Goal: Task Accomplishment & Management: Complete application form

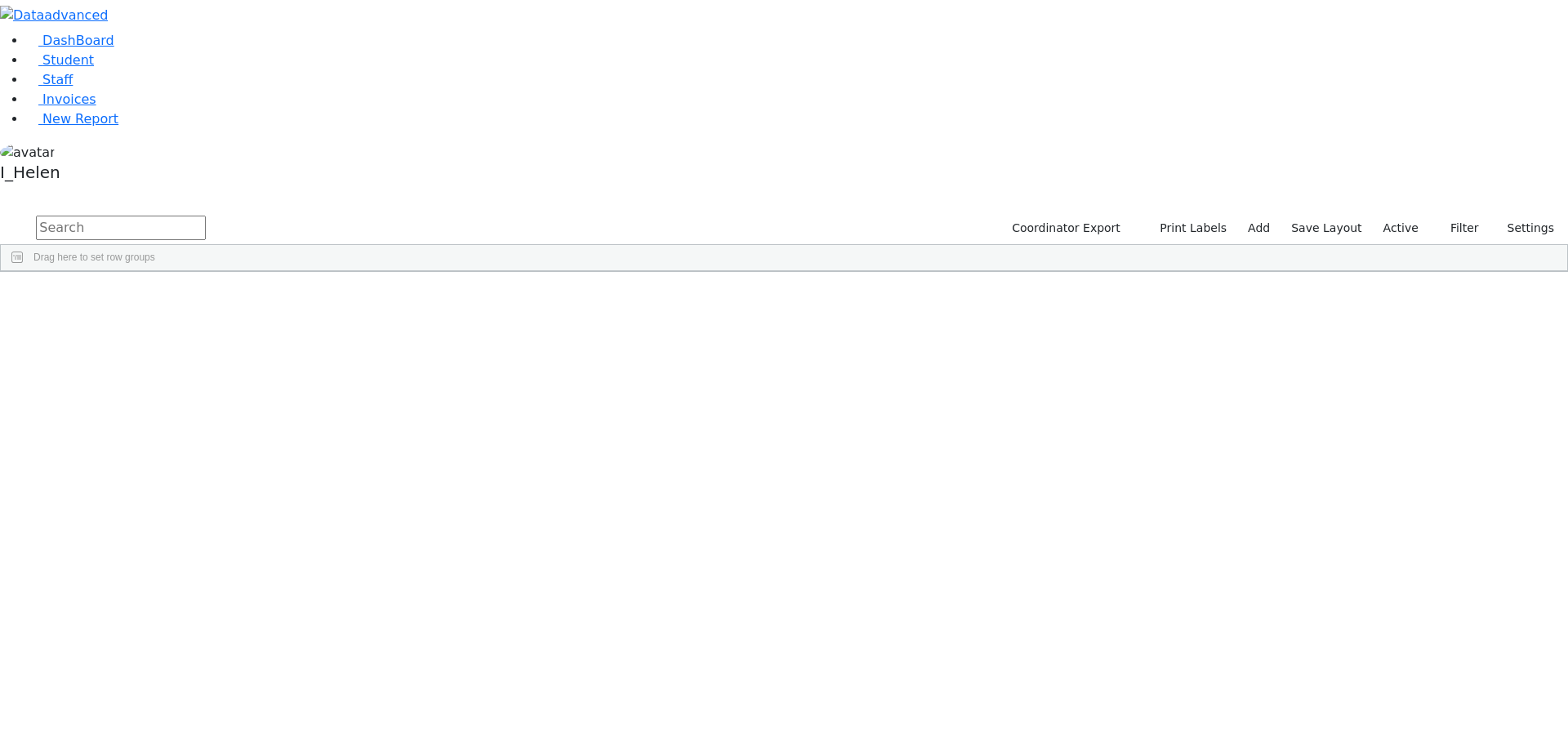
click at [206, 215] on input "text" at bounding box center [121, 227] width 170 height 24
click at [194, 344] on div "[PERSON_NAME]" at bounding box center [145, 354] width 96 height 23
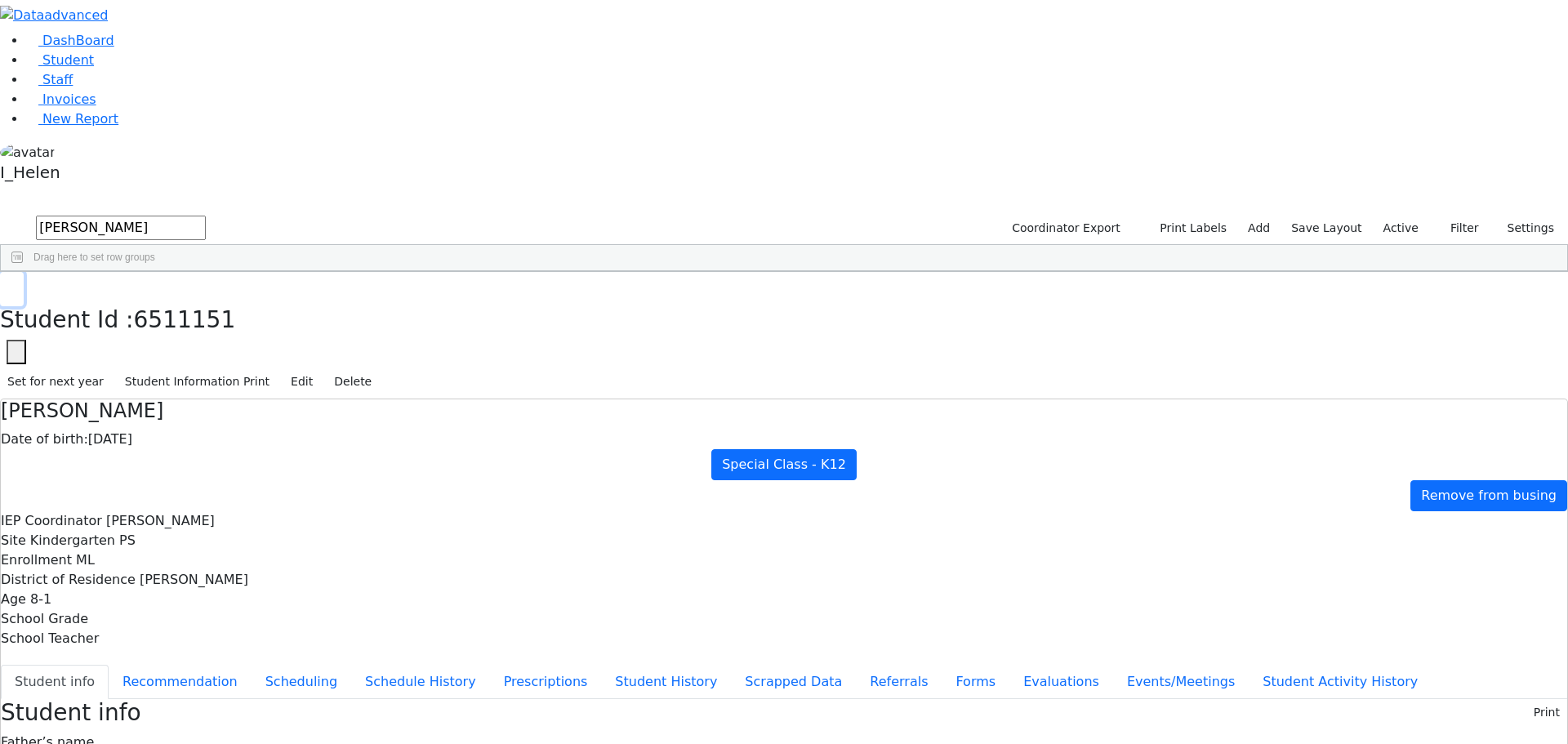
click at [23, 272] on button "button" at bounding box center [12, 289] width 23 height 34
click at [206, 215] on input "[PERSON_NAME]" at bounding box center [121, 227] width 170 height 24
type input "w"
click at [1458, 215] on button "Filter" at bounding box center [1458, 228] width 58 height 25
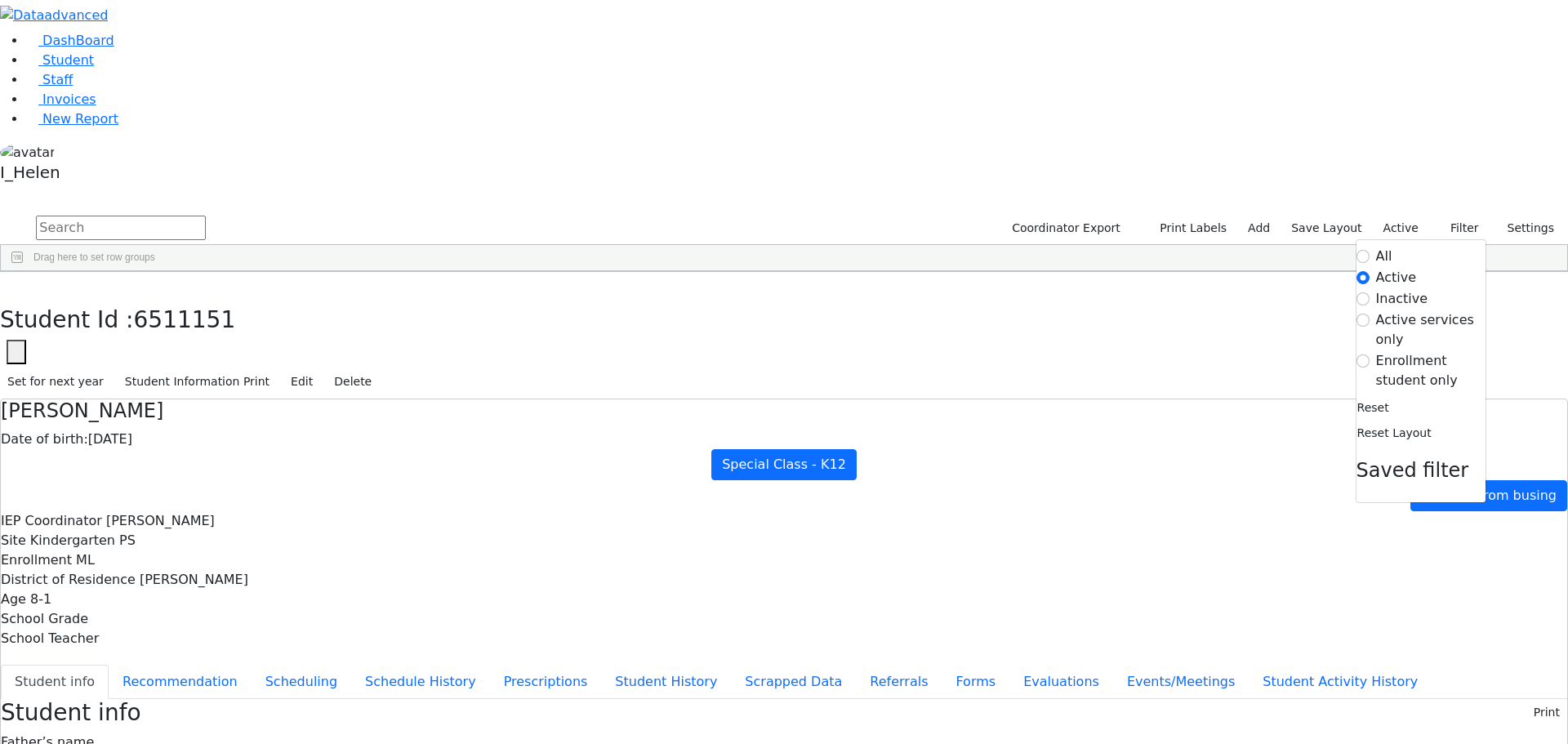
click at [1411, 351] on label "Enrollment student only" at bounding box center [1430, 370] width 109 height 39
click at [1370, 354] on input "Enrollment student only" at bounding box center [1364, 361] width 13 height 13
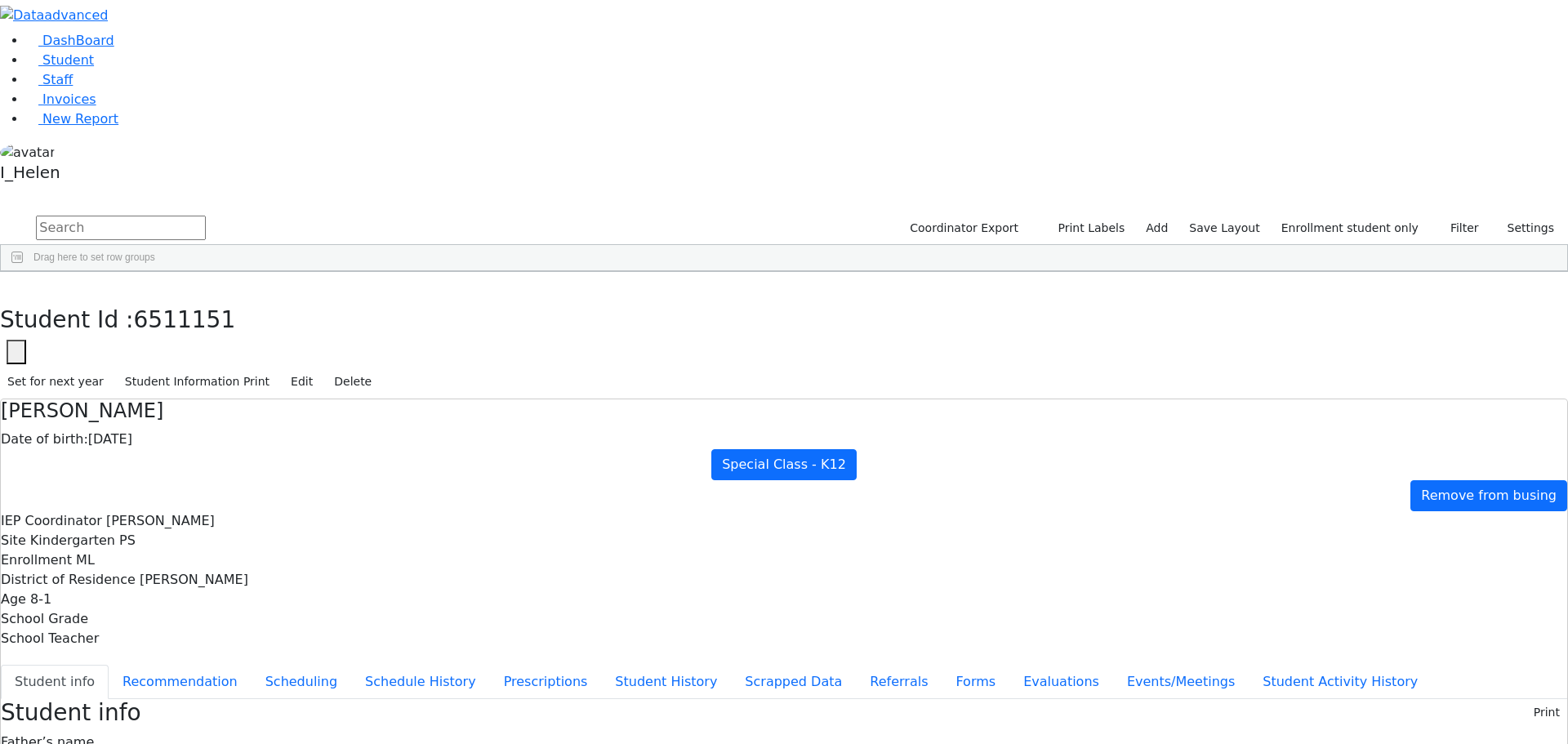
scroll to position [0, 0]
click at [1176, 215] on link "Add" at bounding box center [1157, 228] width 37 height 25
select select "18"
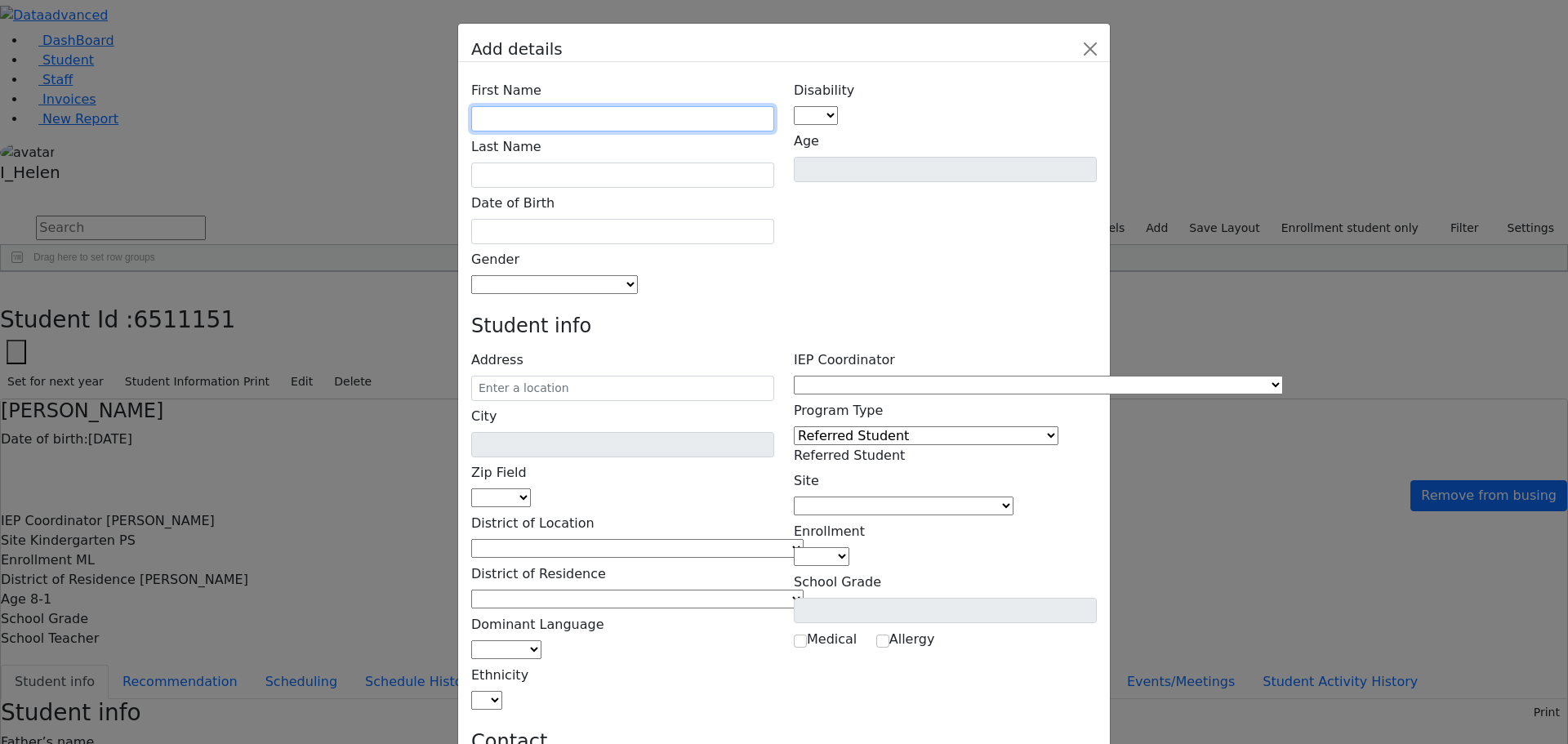
click at [618, 106] on input "text" at bounding box center [623, 118] width 303 height 25
type input "[PERSON_NAME]"
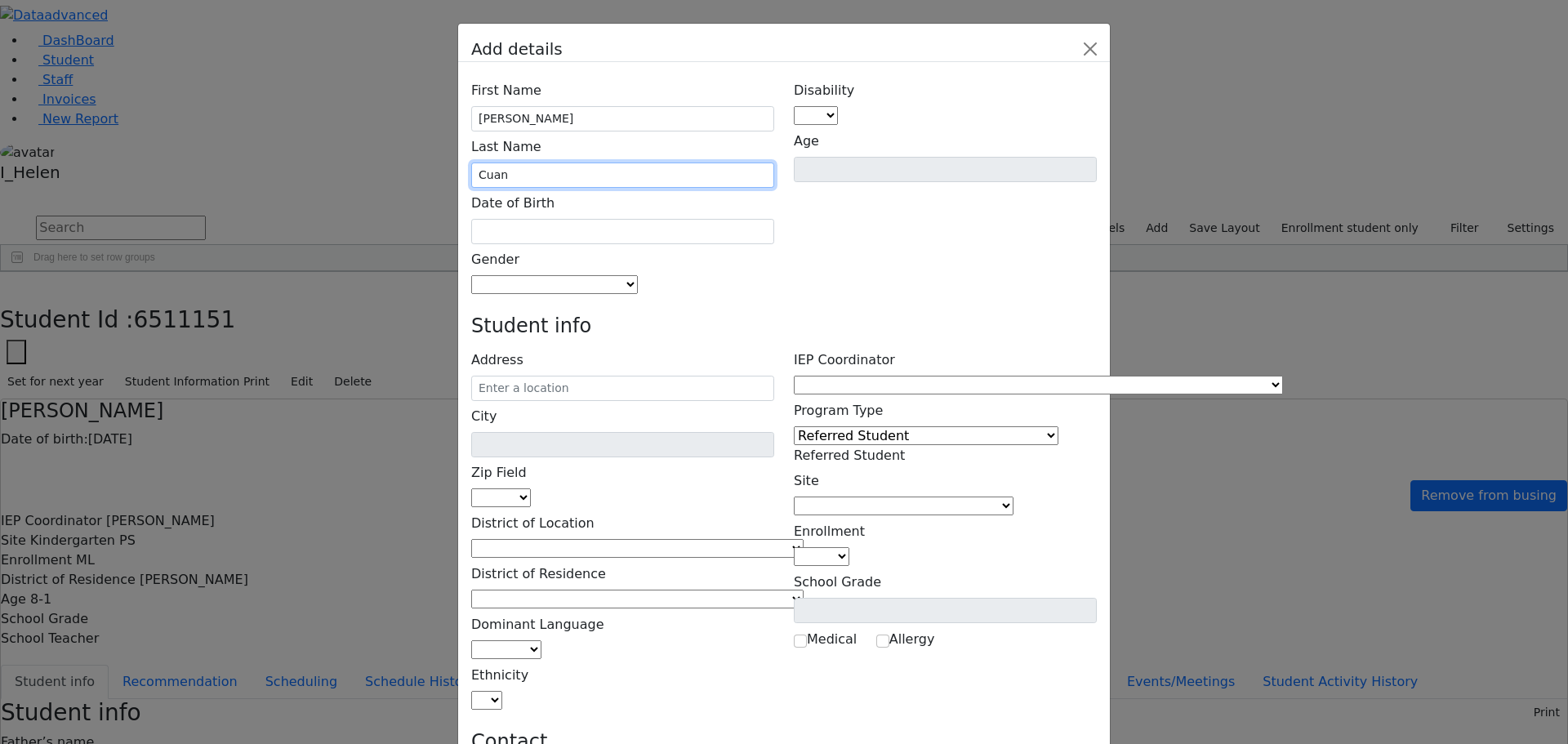
type input "Cuan"
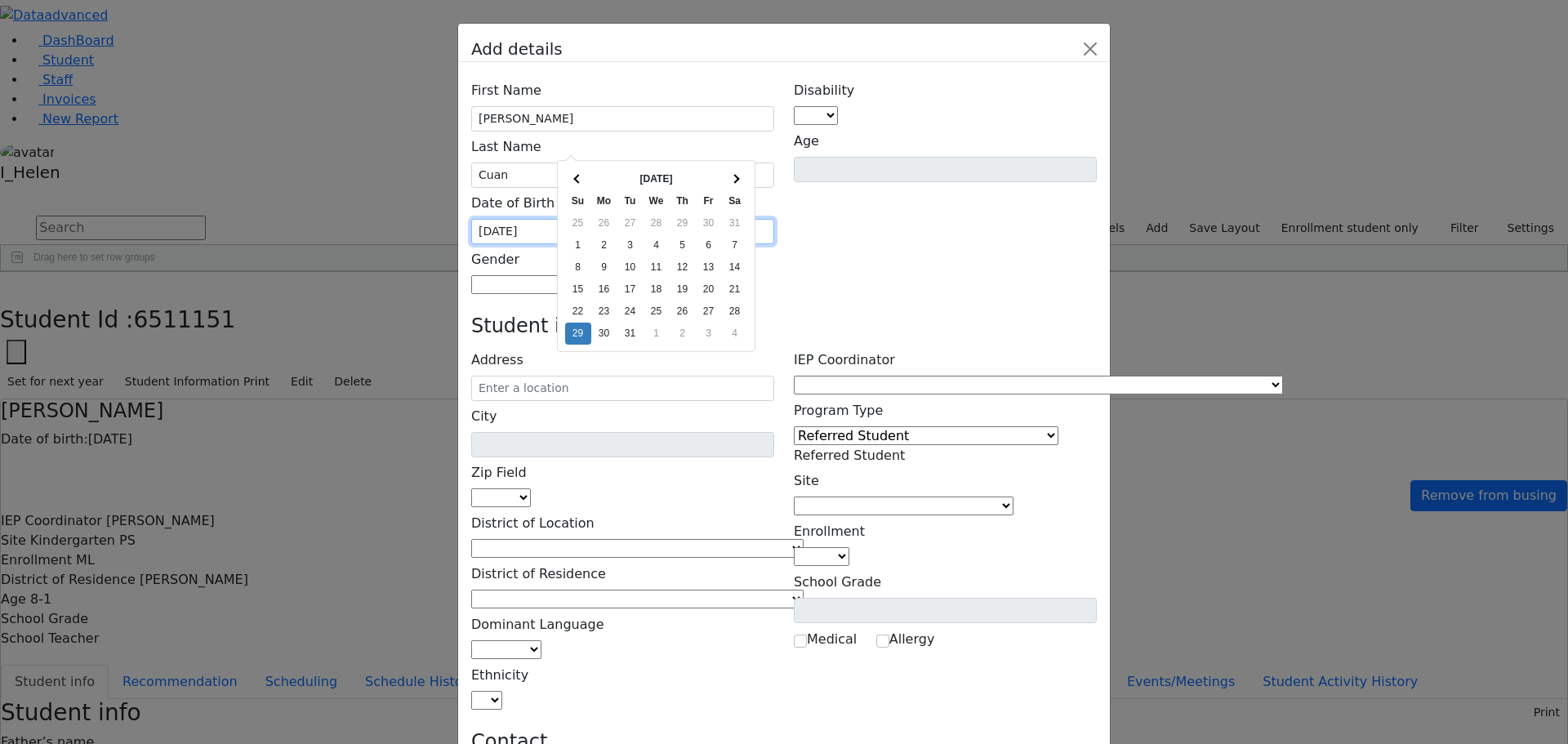
type input "[DATE]"
click at [839, 174] on div "Disability AU DC ED EI ERS HI ID LD MD MR ND OHI OI PD SI SLI TBI VI D Age" at bounding box center [945, 184] width 323 height 219
click at [638, 277] on span at bounding box center [638, 284] width 0 height 16
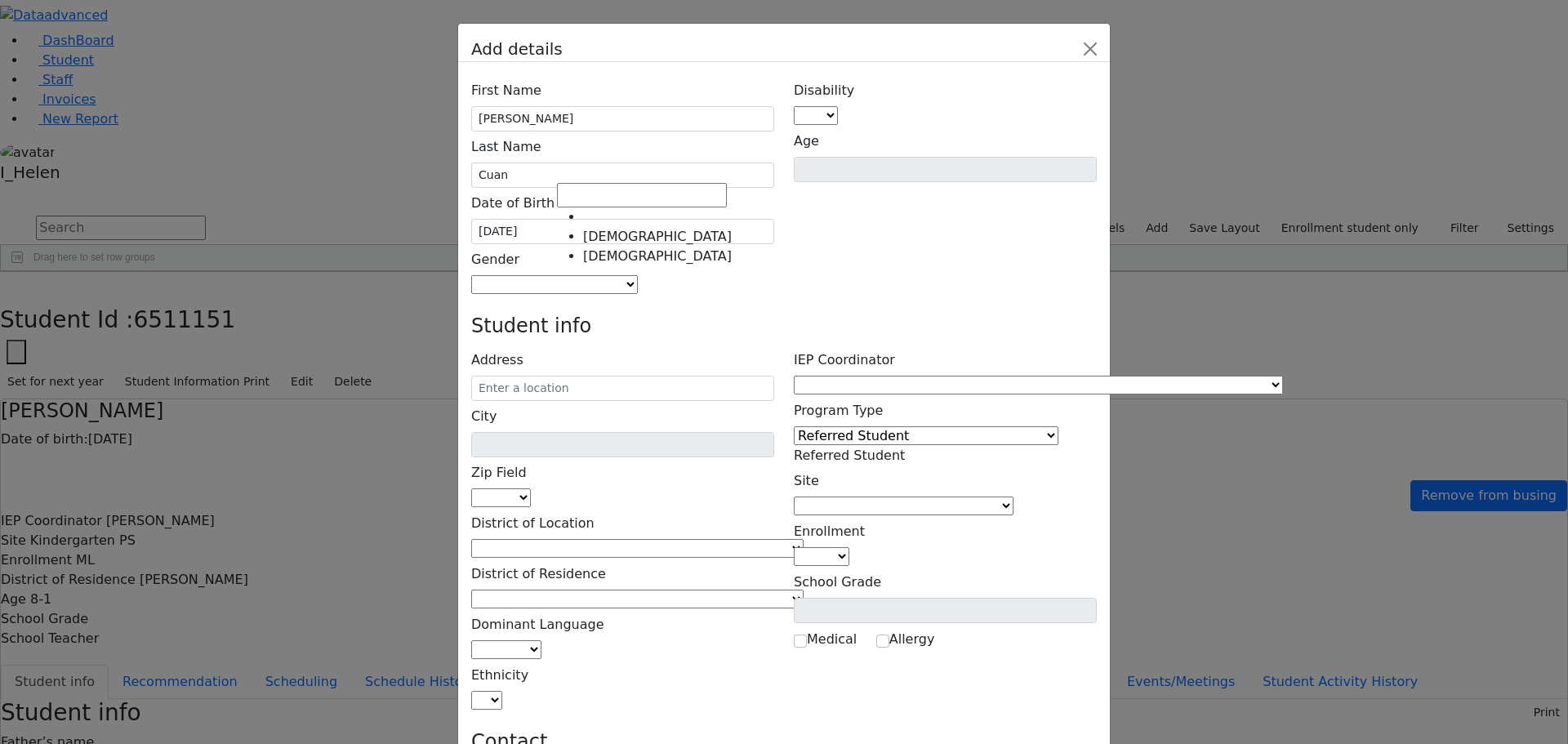
select select "[DEMOGRAPHIC_DATA]"
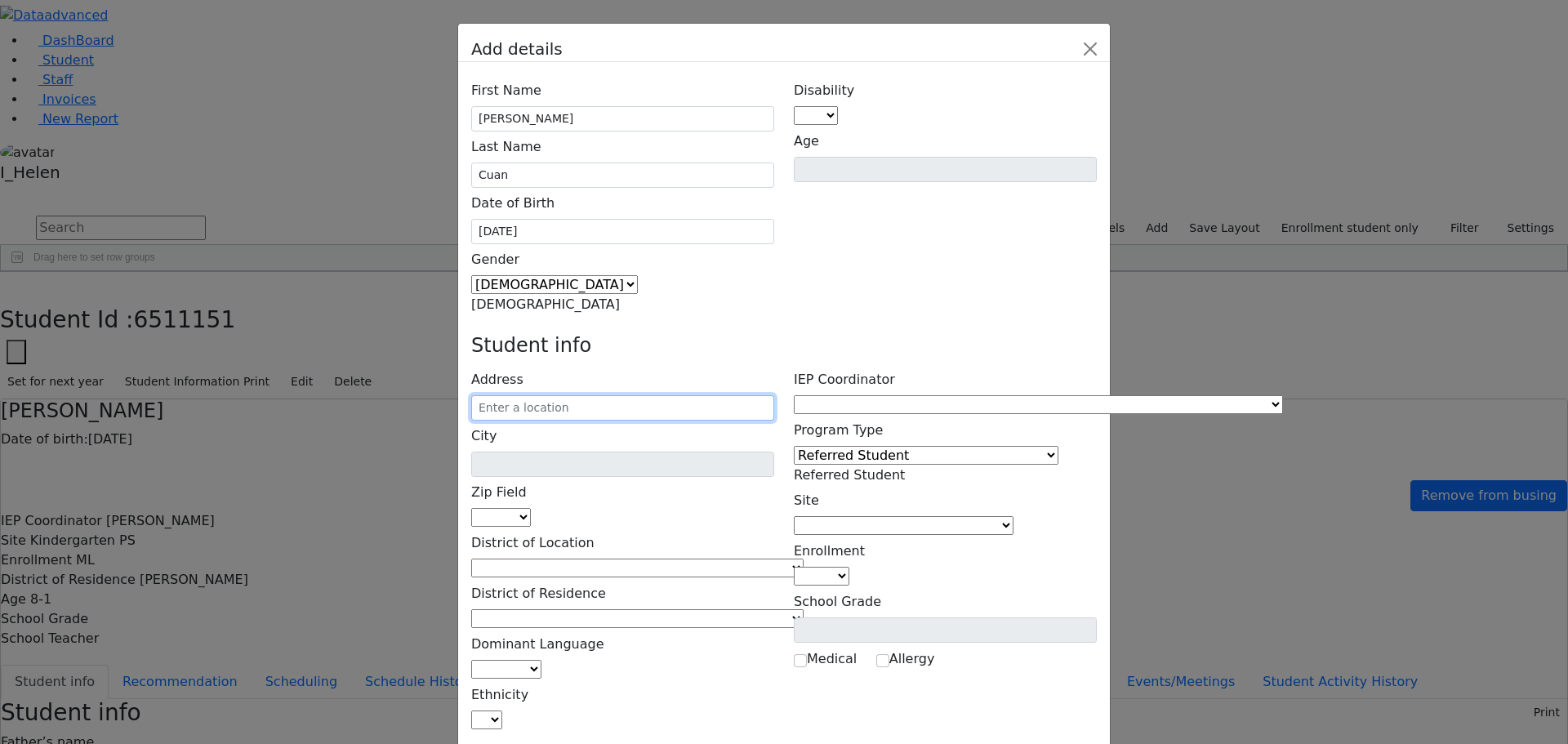
click at [632, 395] on input "text" at bounding box center [623, 408] width 303 height 25
type input "[STREET_ADDRESS]"
type input "Monroe"
select select "10950"
click at [711, 395] on input "[STREET_ADDRESS]" at bounding box center [623, 408] width 303 height 25
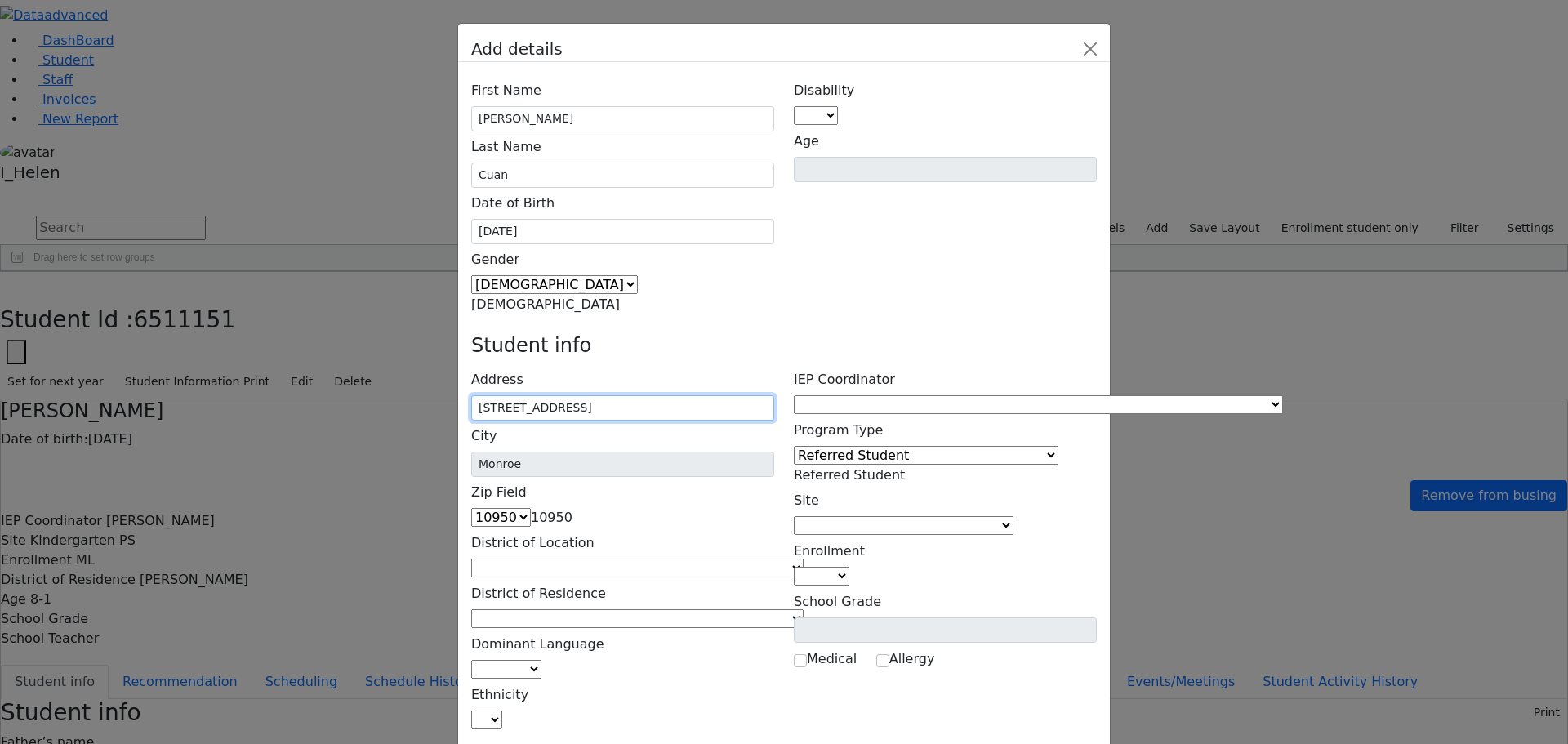
type input "[STREET_ADDRESS]"
click at [804, 561] on span at bounding box center [804, 568] width 0 height 16
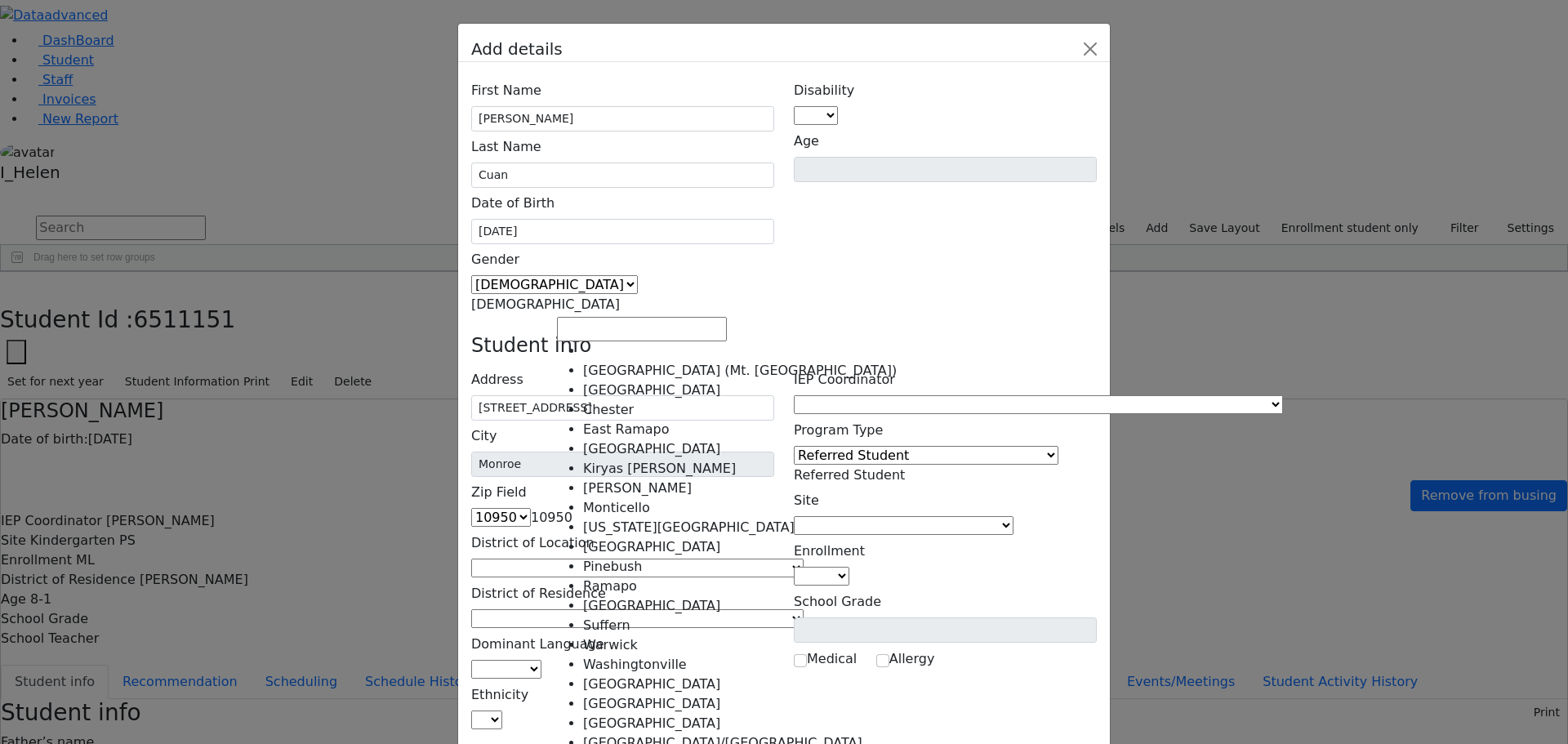
select select "6"
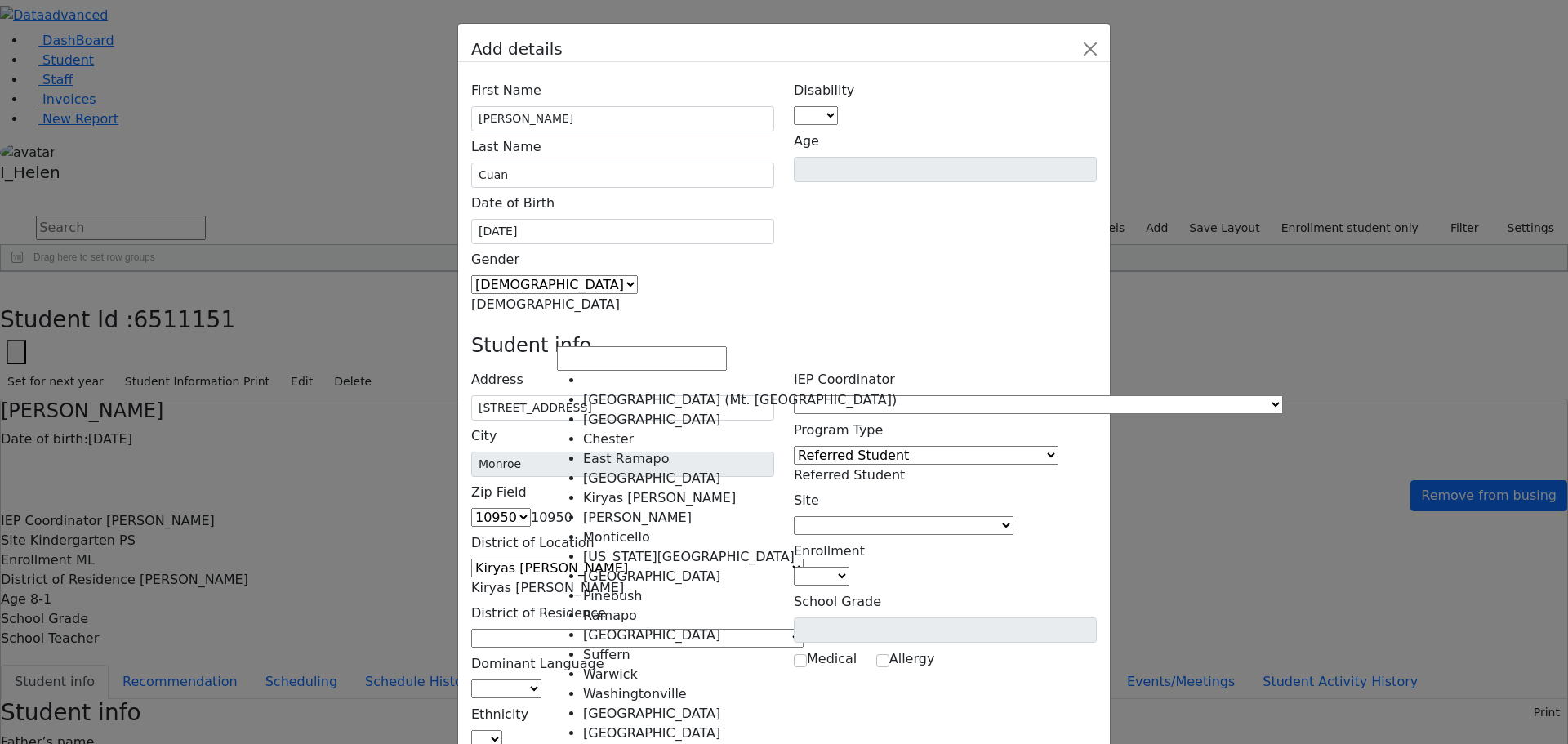
click at [804, 631] on span at bounding box center [804, 638] width 0 height 16
select select "6"
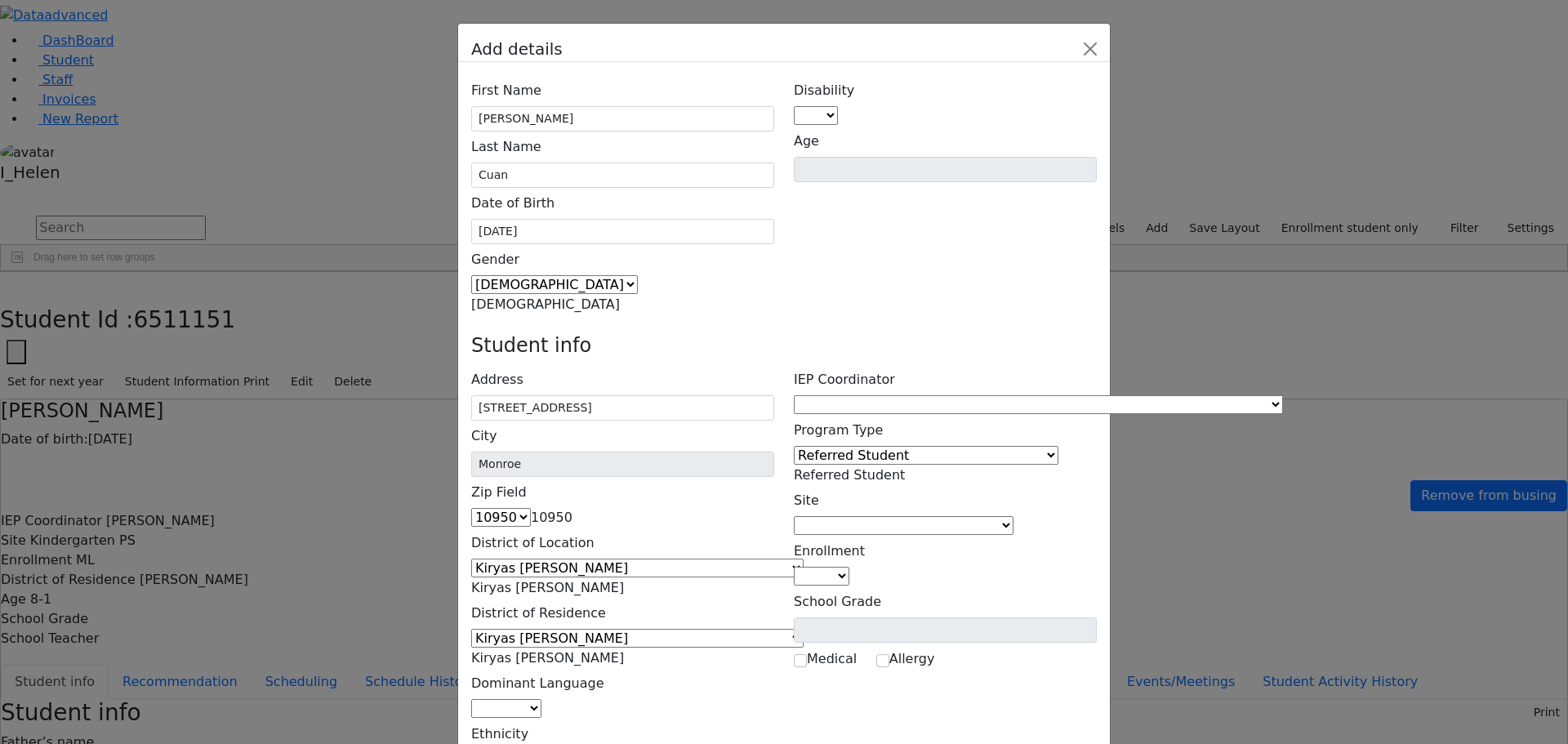
click at [542, 701] on span at bounding box center [542, 708] width 0 height 16
select select "1"
select select "5"
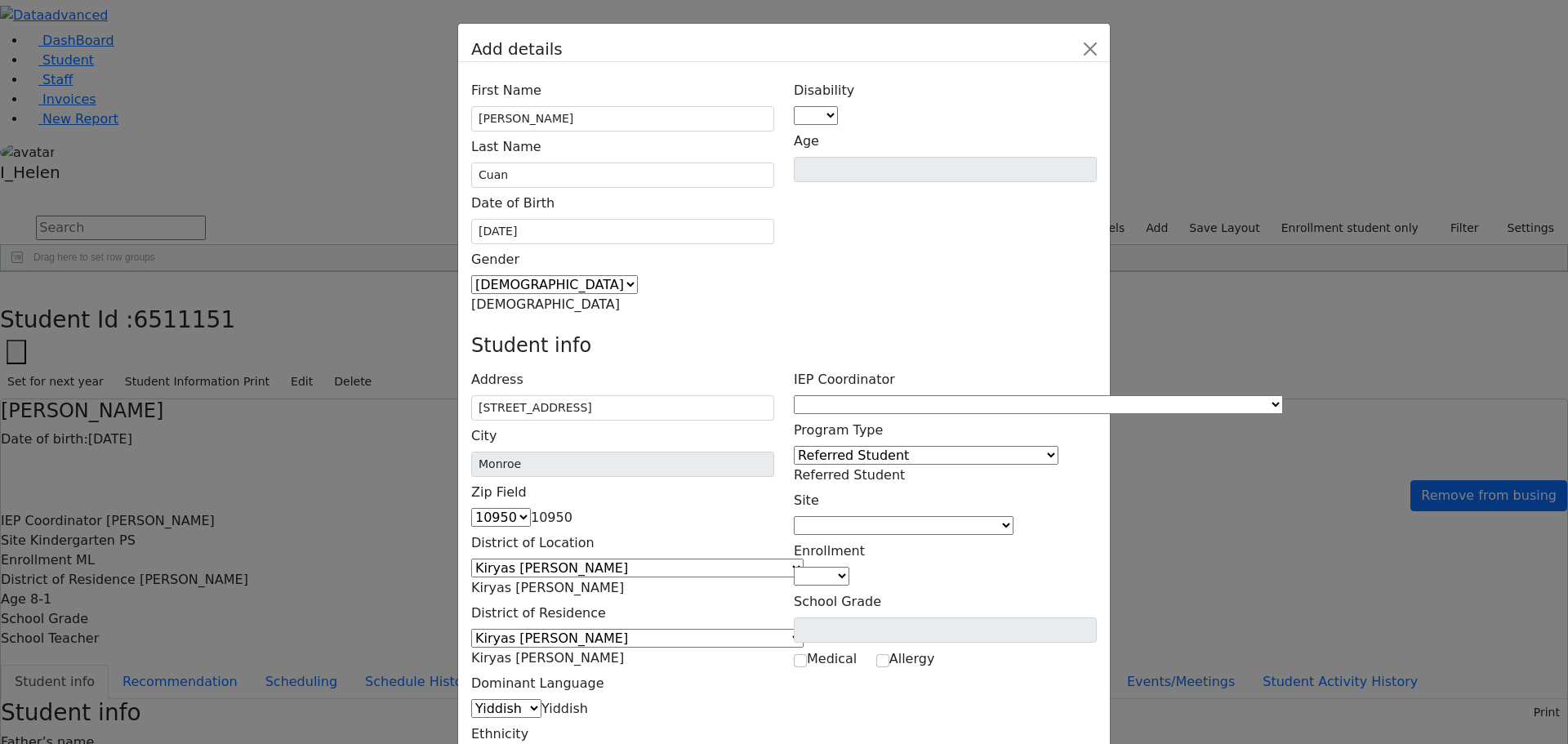
type input "C"
type input "[PERSON_NAME]"
type input "[STREET_ADDRESS]"
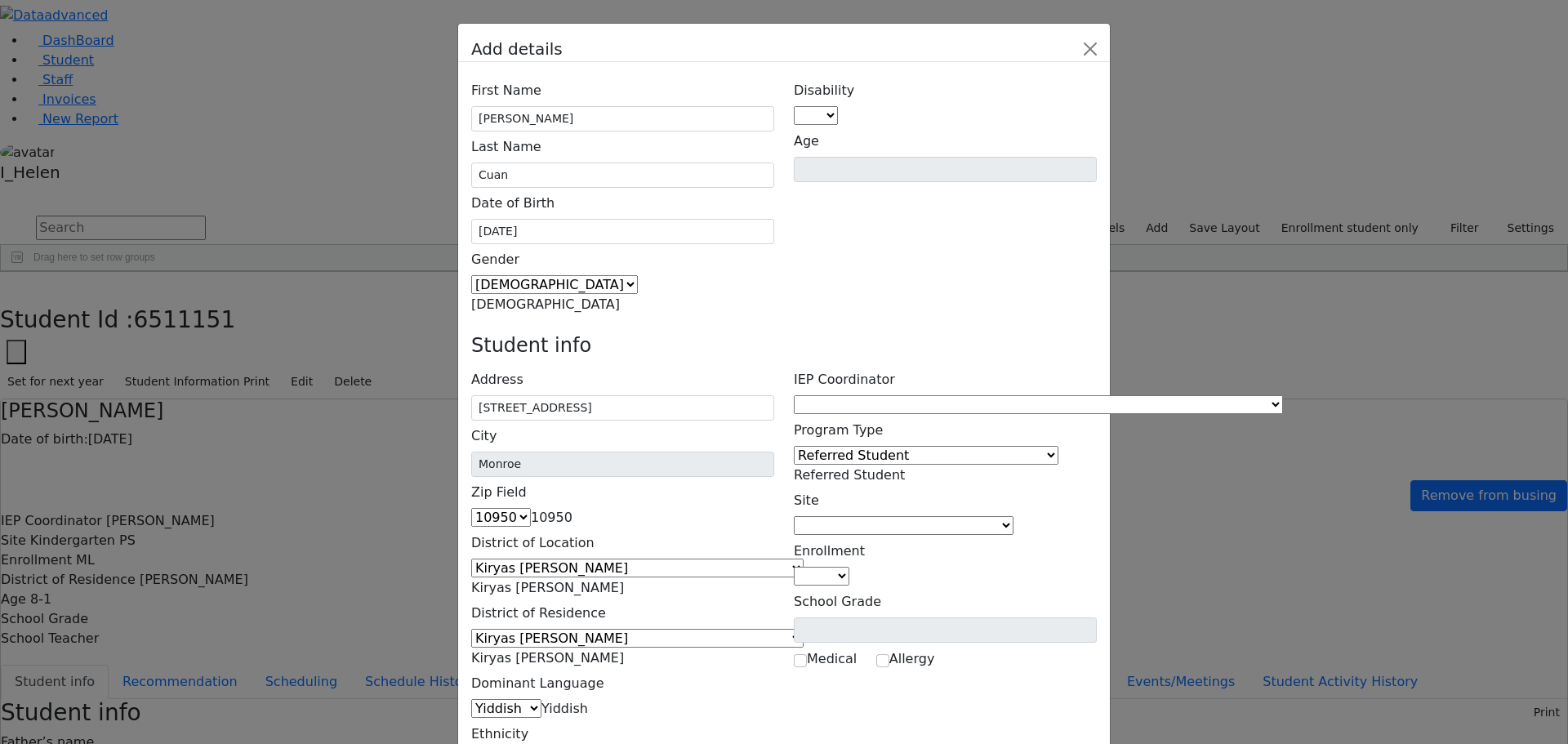
type input "[PHONE_NUMBER]"
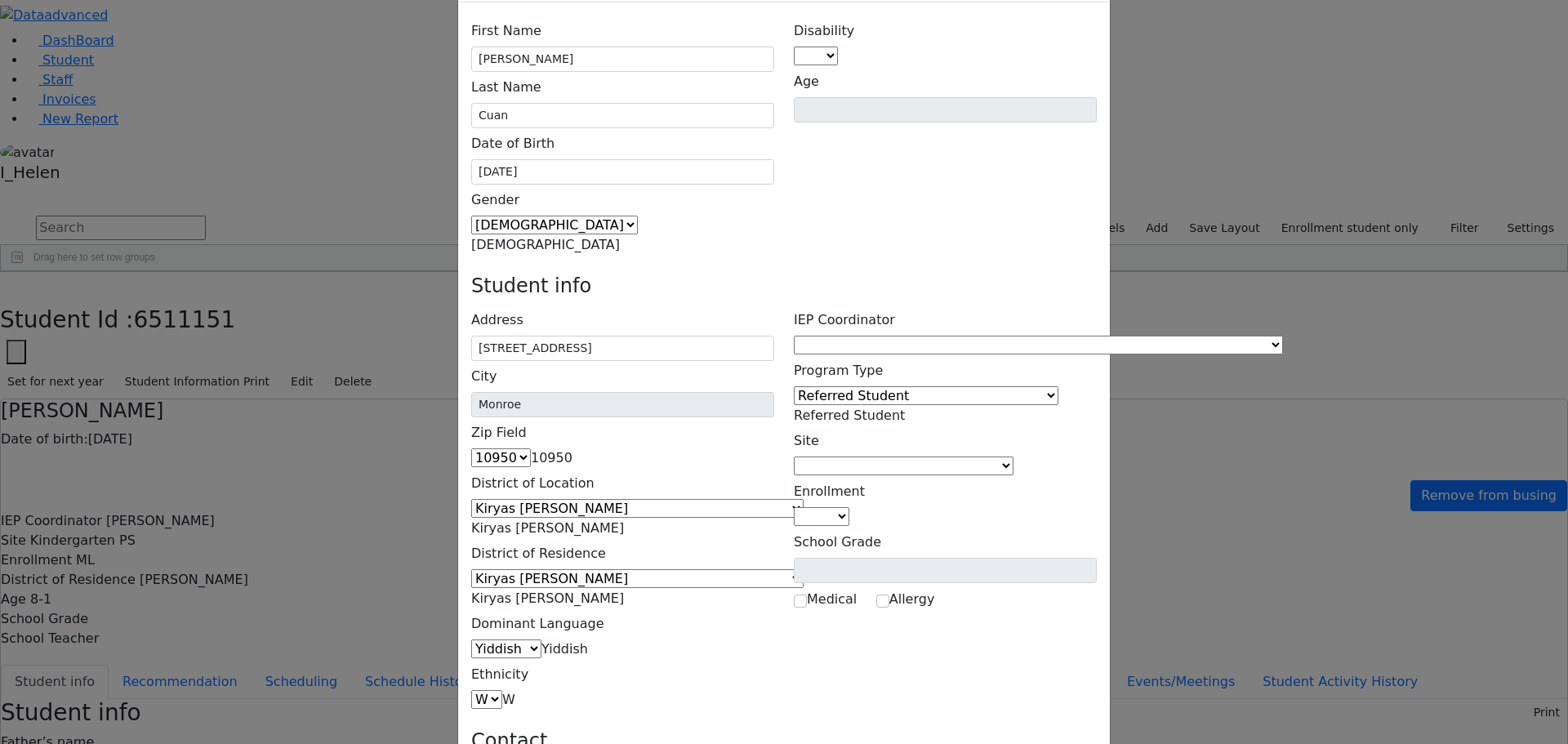
scroll to position [105, 0]
type input "[PERSON_NAME]"
type input "[STREET_ADDRESS]"
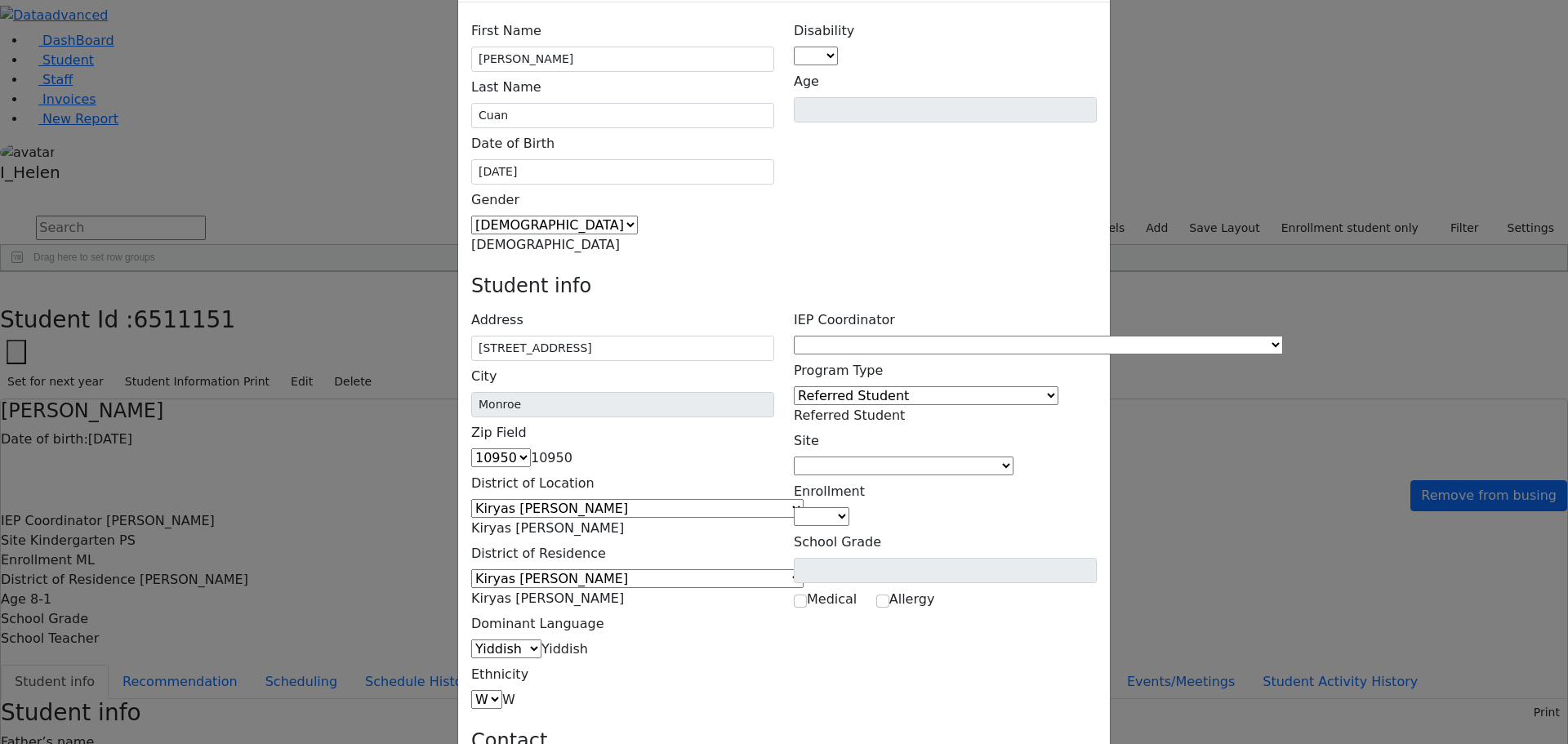
type input "[PHONE_NUMBER]"
type input "[EMAIL_ADDRESS][DOMAIN_NAME]"
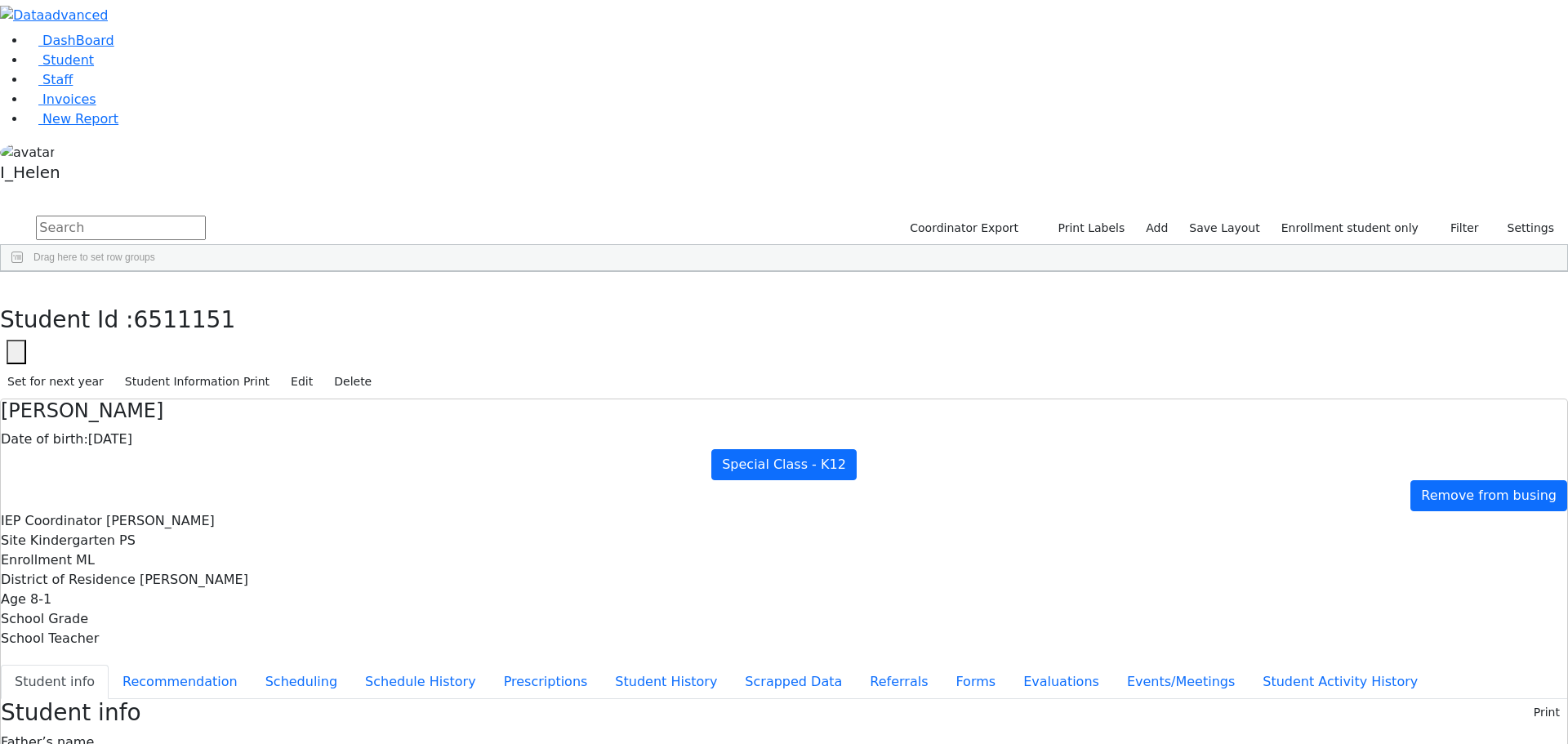
click at [194, 526] on div "Cuan" at bounding box center [145, 537] width 96 height 23
click at [856, 665] on button "Referrals" at bounding box center [899, 681] width 86 height 34
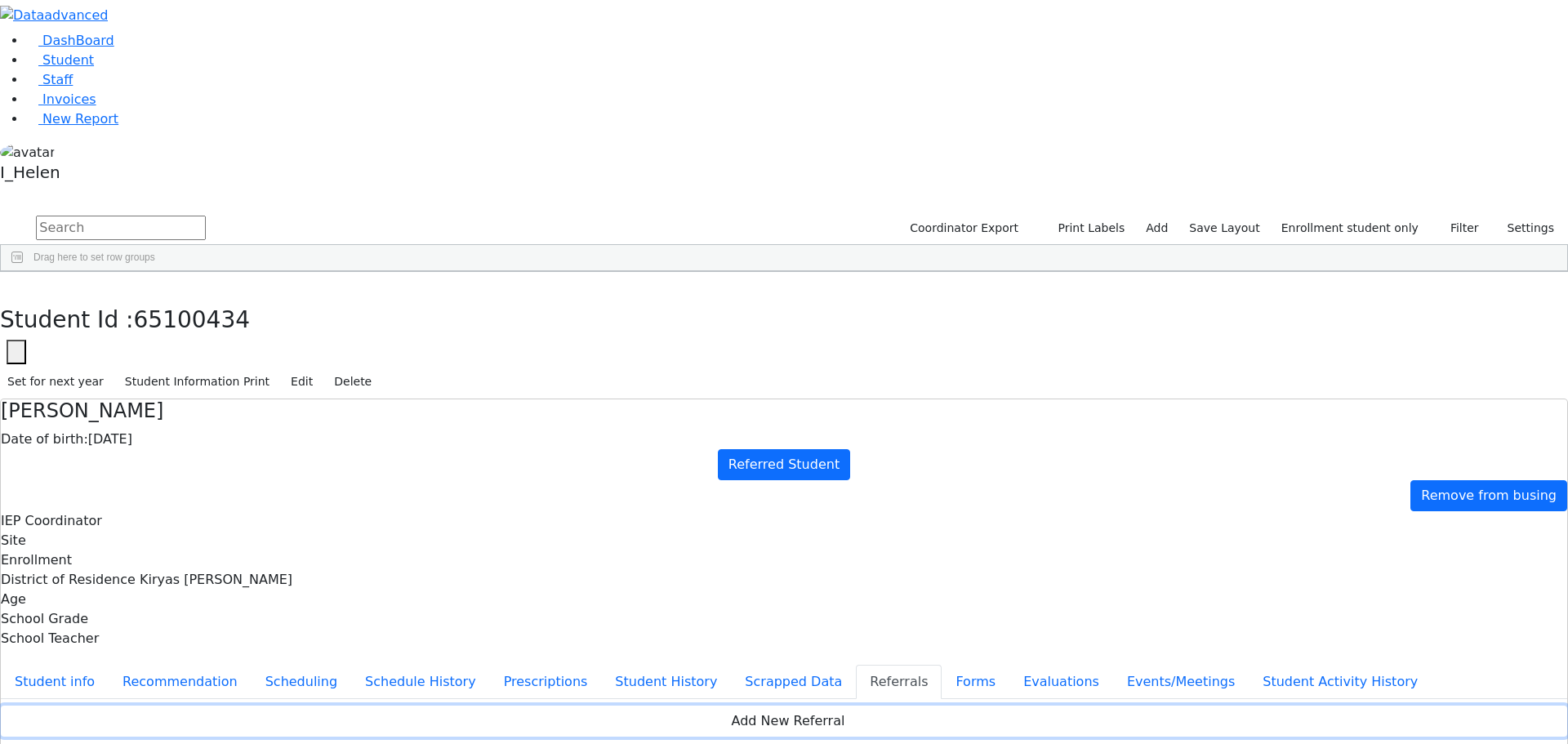
click at [622, 706] on button "Add New Referral" at bounding box center [784, 721] width 1566 height 31
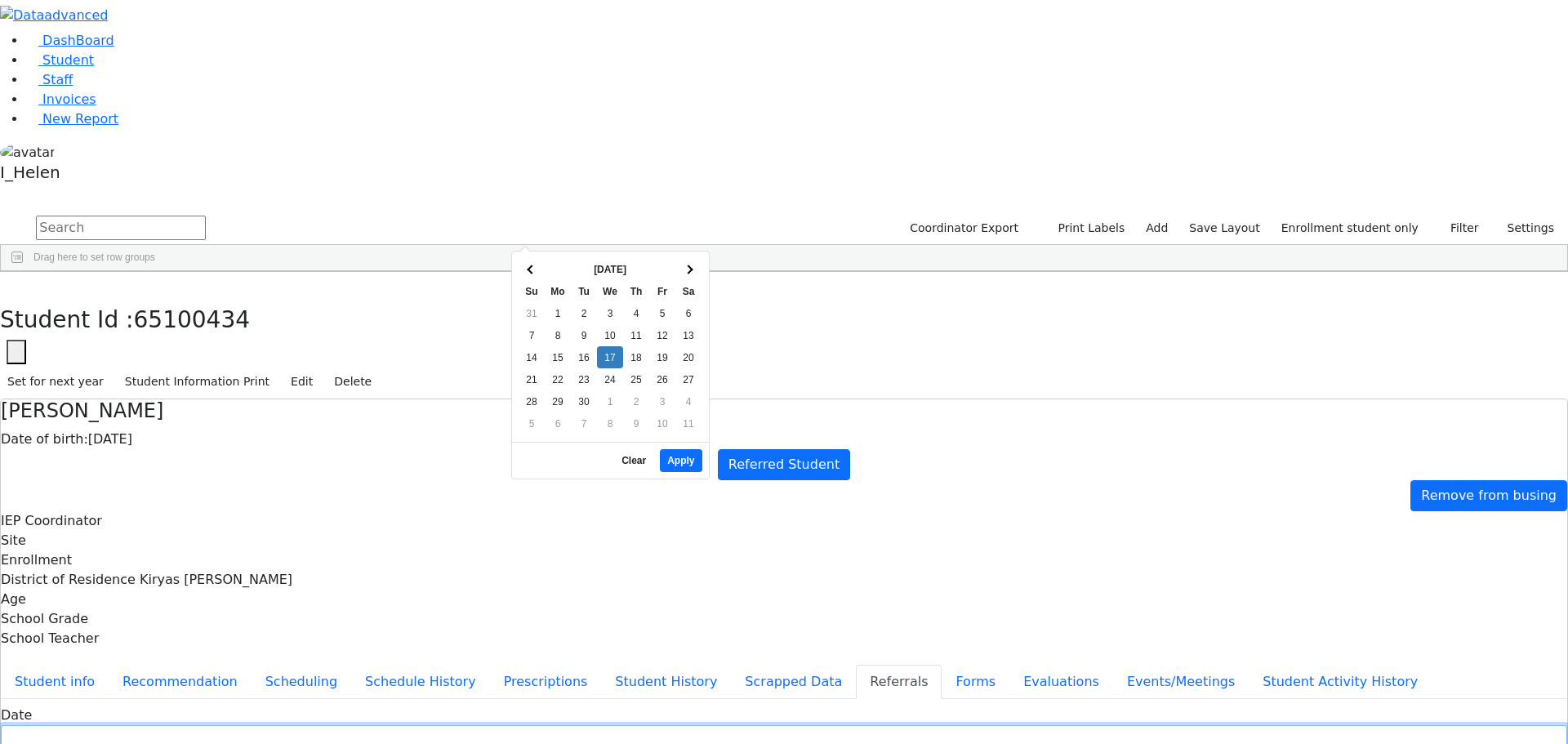
click at [589, 725] on input "text" at bounding box center [784, 737] width 1566 height 25
type input "[DATE]"
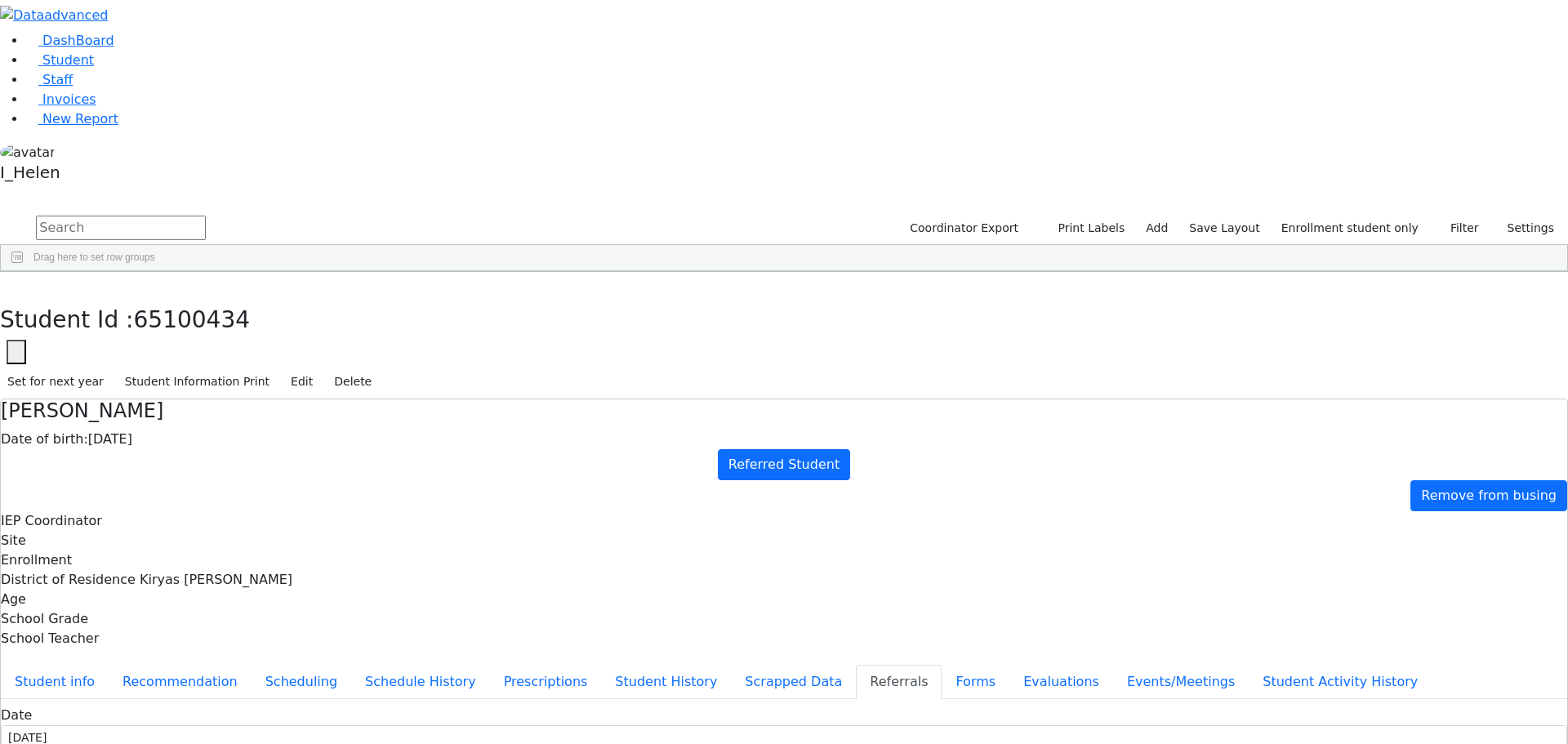
type input "[PERSON_NAME]"
select select "Mother"
type textarea "[PERSON_NAME] does not attend a school."
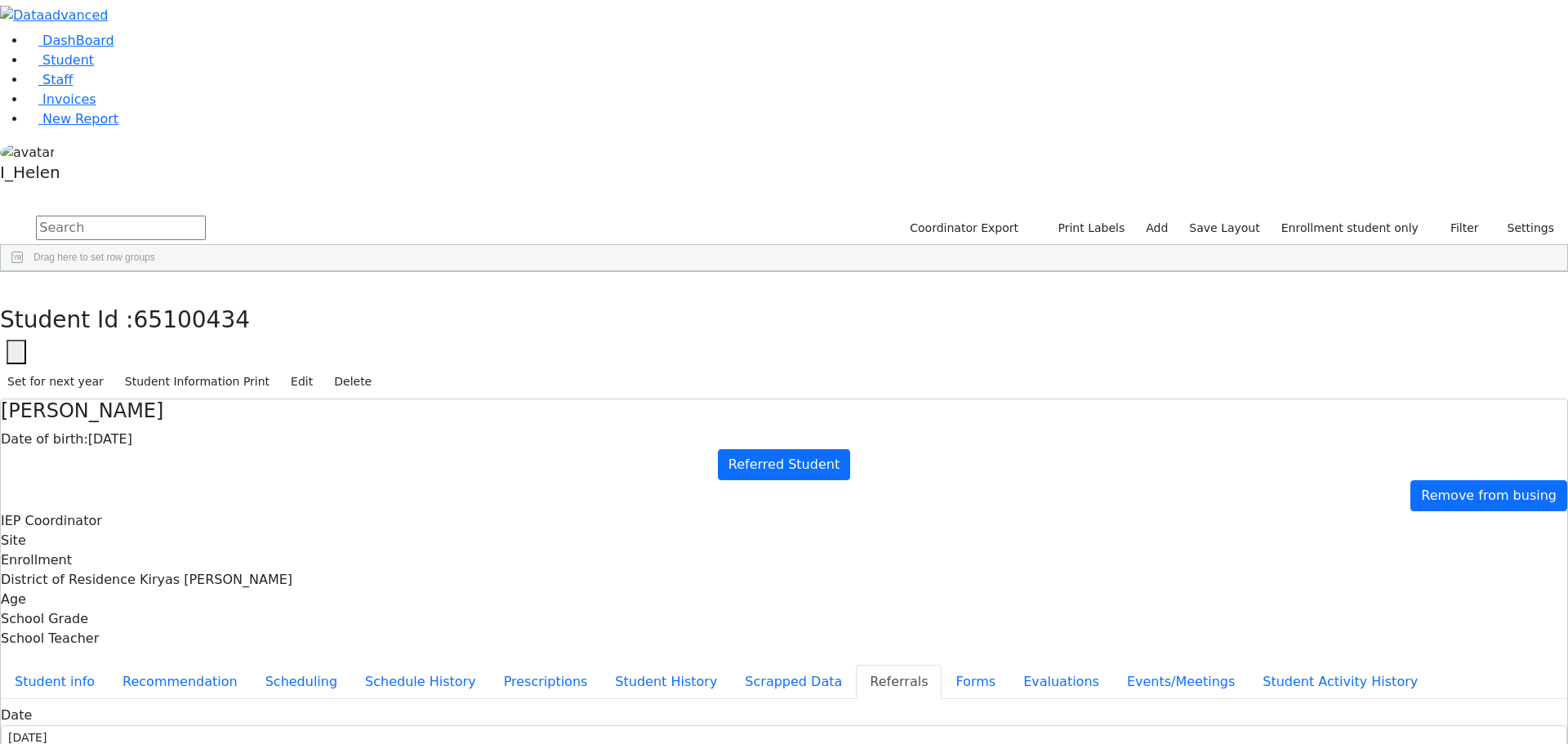
type textarea "[PERSON_NAME] has a diagnosis of [PERSON_NAME][MEDICAL_DATA]. [PERSON_NAME] is …"
checkbox input "true"
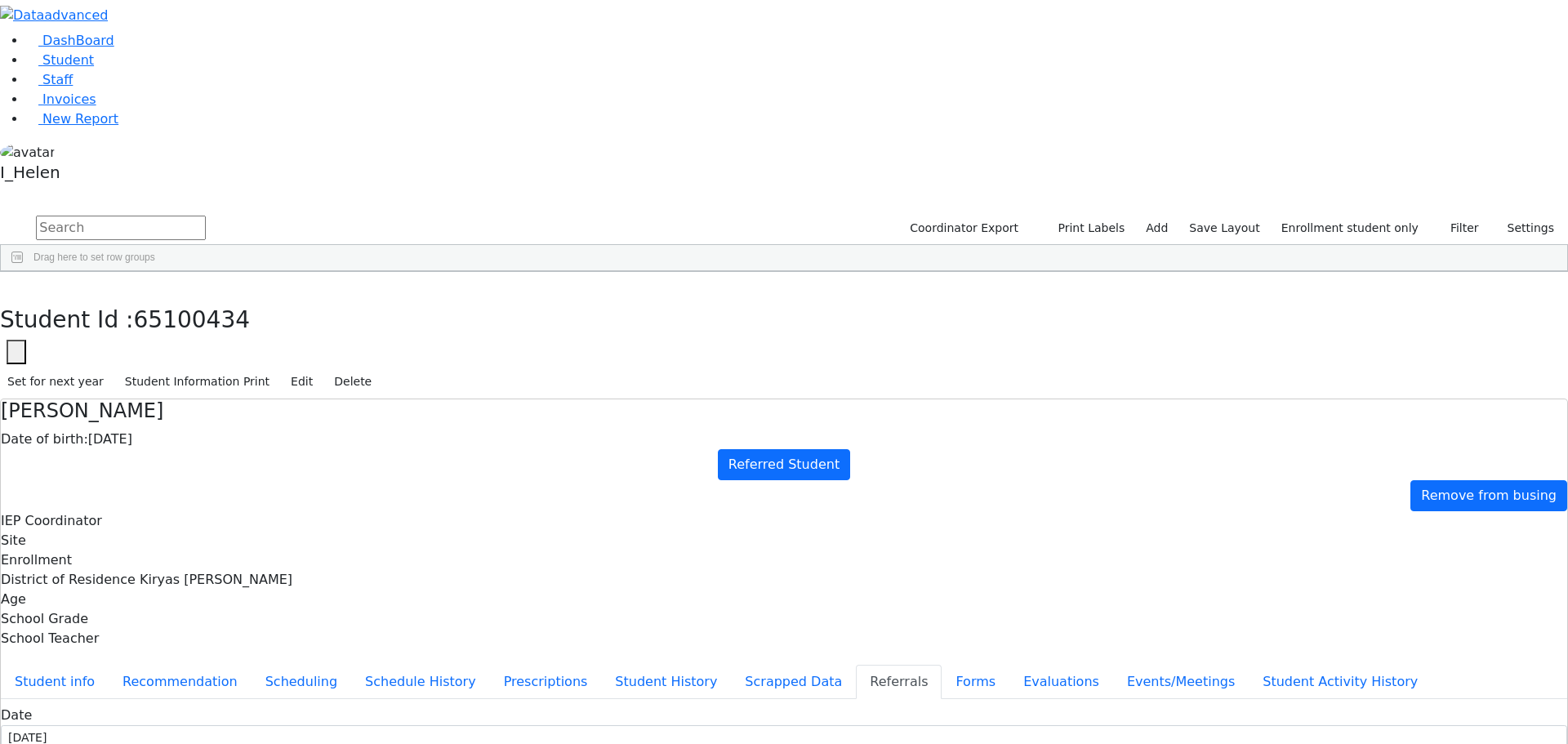
click at [23, 272] on button "button" at bounding box center [12, 289] width 23 height 34
